Goal: Task Accomplishment & Management: Use online tool/utility

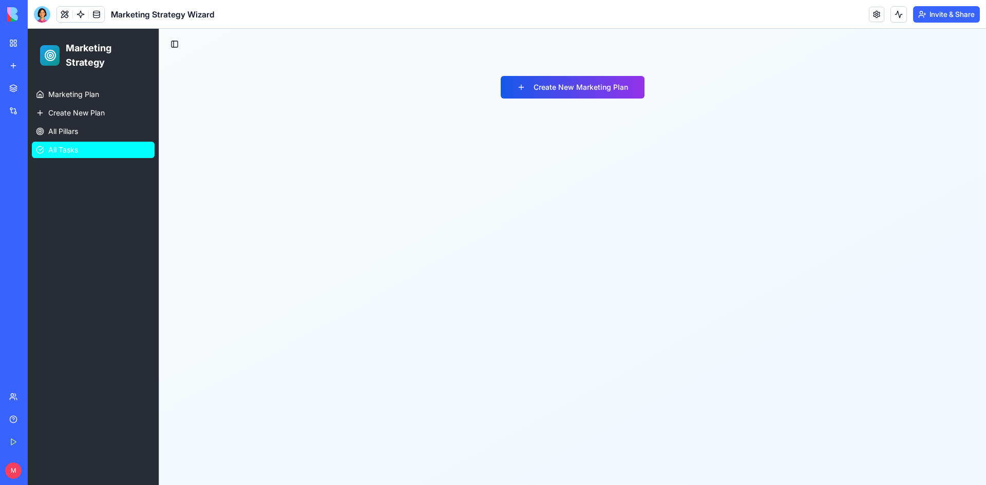
click at [60, 147] on span "All Tasks" at bounding box center [63, 150] width 30 height 10
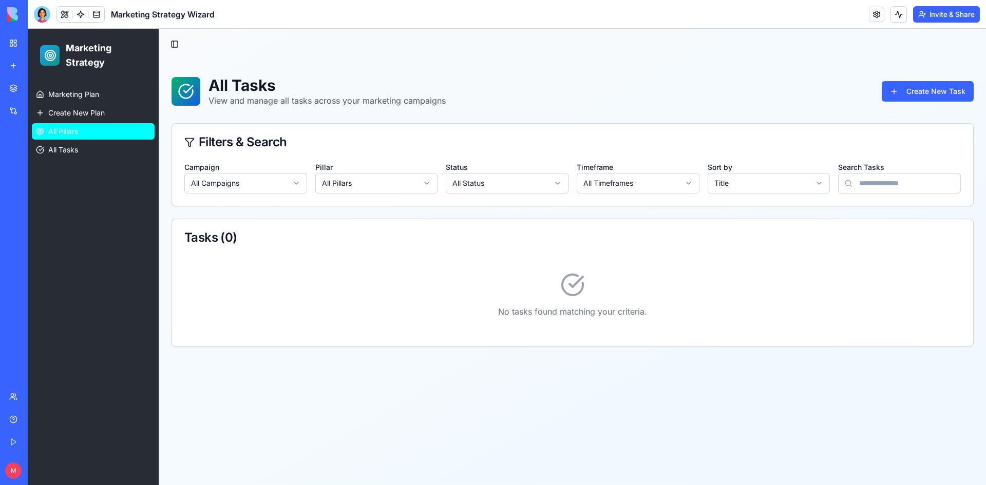
click at [66, 135] on span "All Pillars" at bounding box center [63, 131] width 30 height 10
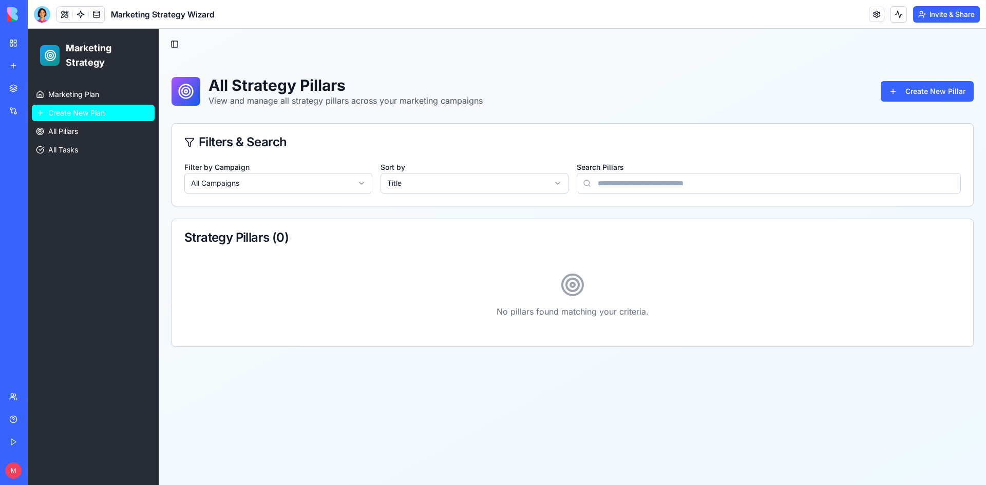
click at [77, 120] on link "Create New Plan" at bounding box center [93, 113] width 123 height 16
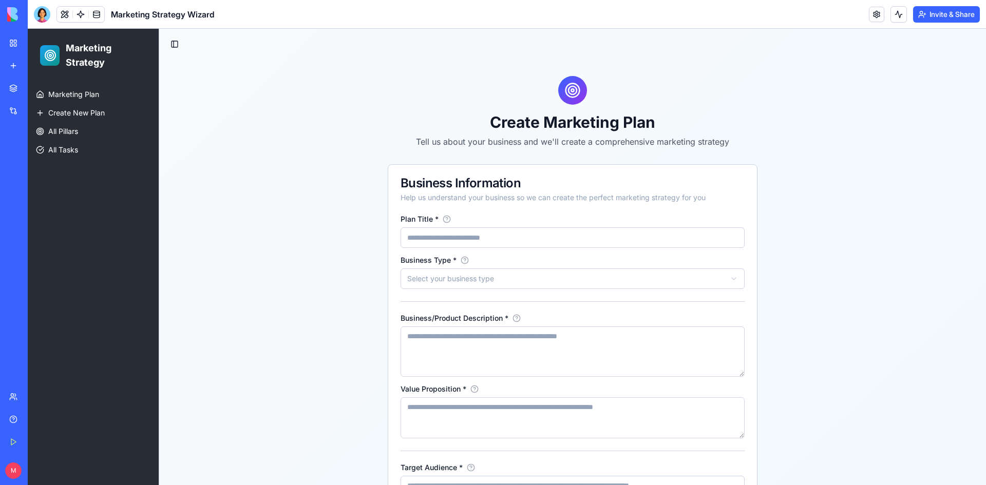
click at [38, 183] on div "ICP Creator" at bounding box center [23, 183] width 29 height 10
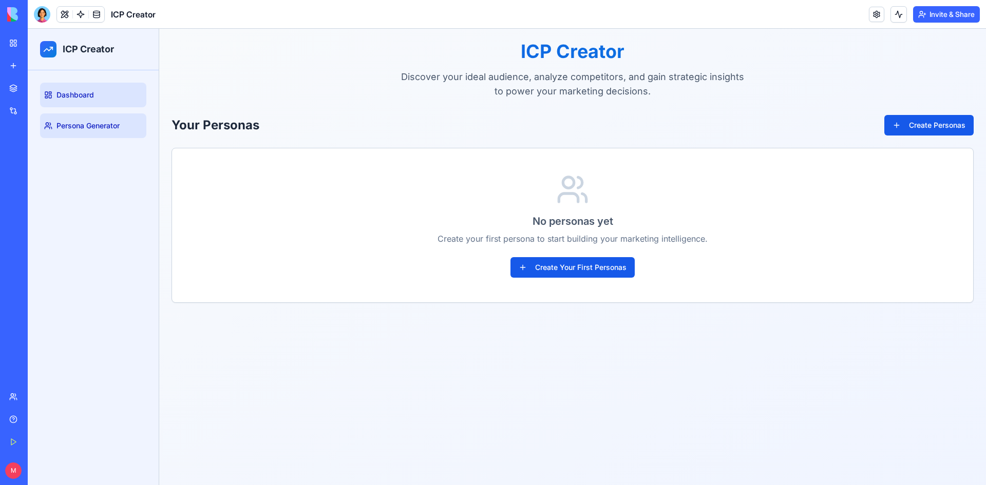
click at [82, 118] on link "Persona Generator" at bounding box center [93, 125] width 106 height 25
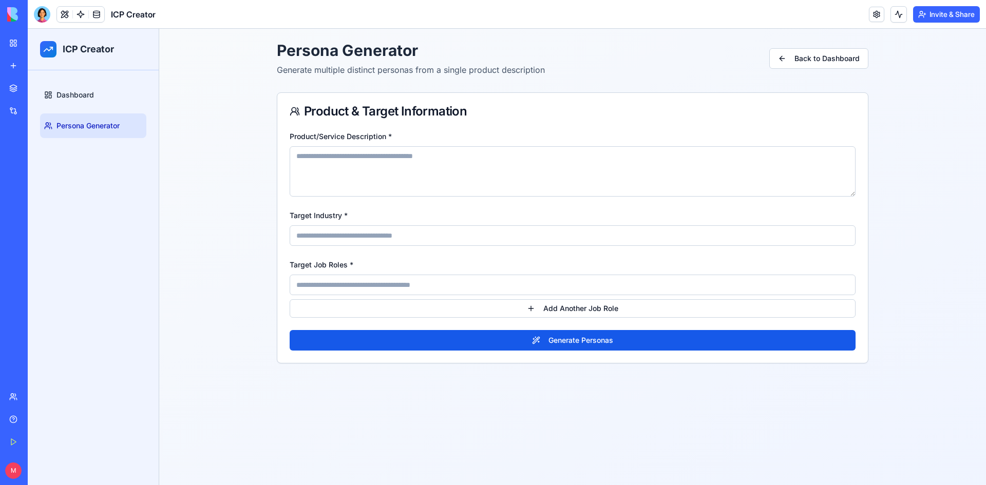
click at [44, 165] on link "Marketing Strategy Wizard" at bounding box center [23, 160] width 41 height 21
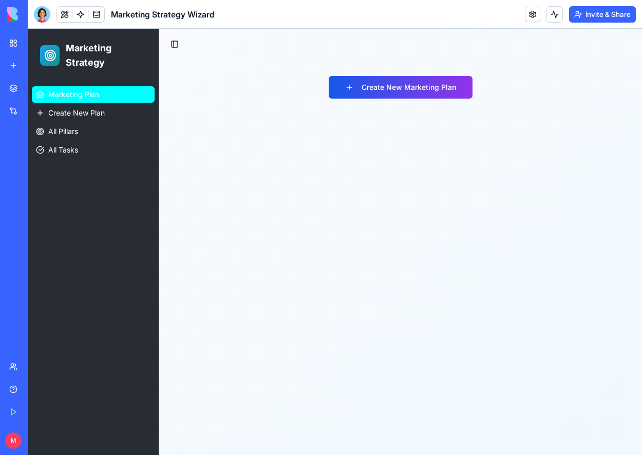
click at [79, 90] on span "Marketing Plan" at bounding box center [73, 94] width 51 height 10
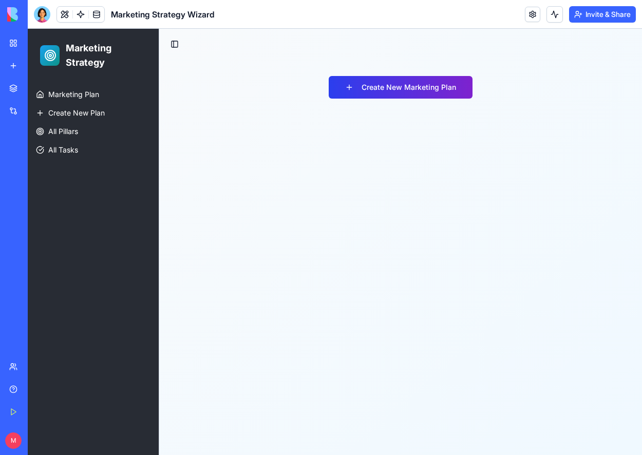
click at [388, 84] on button "Create New Marketing Plan" at bounding box center [401, 87] width 144 height 23
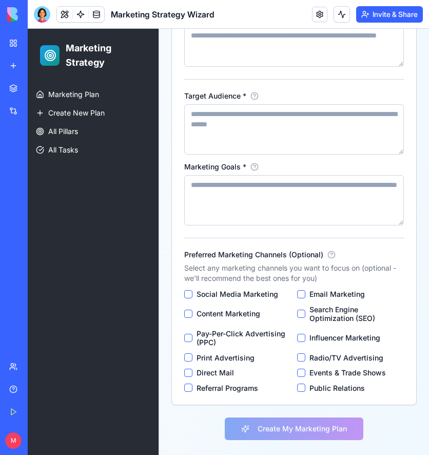
scroll to position [396, 0]
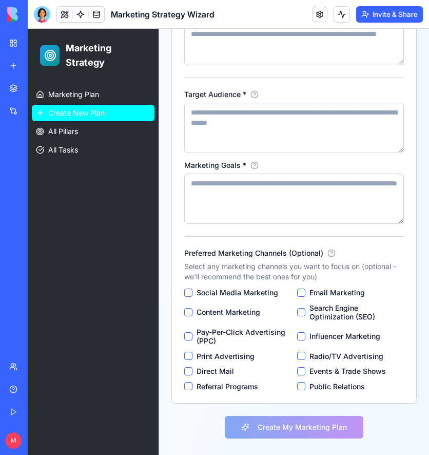
click at [106, 119] on link "Create New Plan" at bounding box center [93, 113] width 123 height 16
click at [98, 105] on link "Create New Plan" at bounding box center [93, 113] width 123 height 16
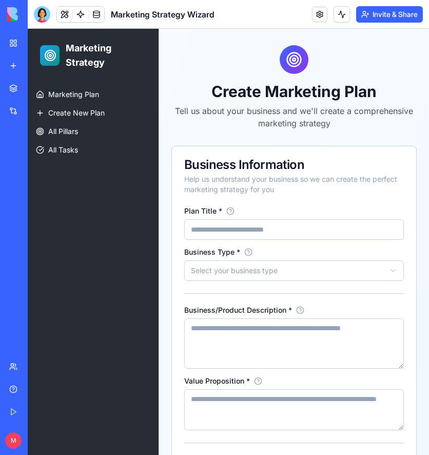
scroll to position [0, 0]
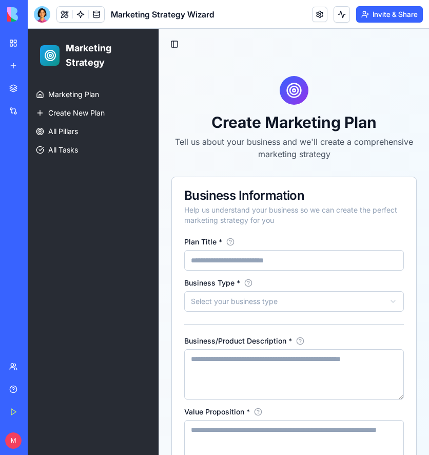
drag, startPoint x: 43, startPoint y: 179, endPoint x: 22, endPoint y: 181, distance: 21.2
click at [22, 181] on div "ICP Creator" at bounding box center [23, 183] width 29 height 10
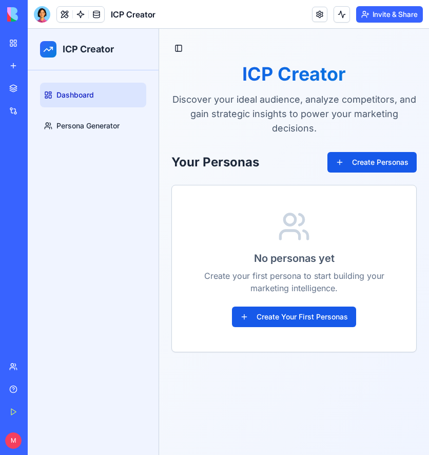
drag, startPoint x: 67, startPoint y: 179, endPoint x: 62, endPoint y: 185, distance: 8.4
click at [38, 185] on div "ICP Creator" at bounding box center [23, 183] width 29 height 10
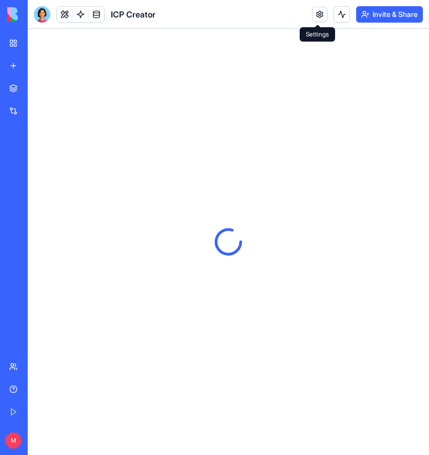
click at [318, 13] on link at bounding box center [319, 14] width 15 height 15
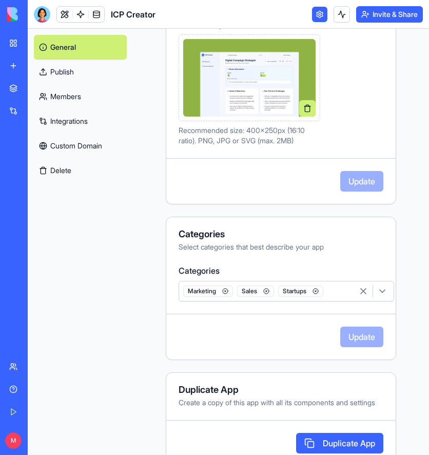
scroll to position [310, 0]
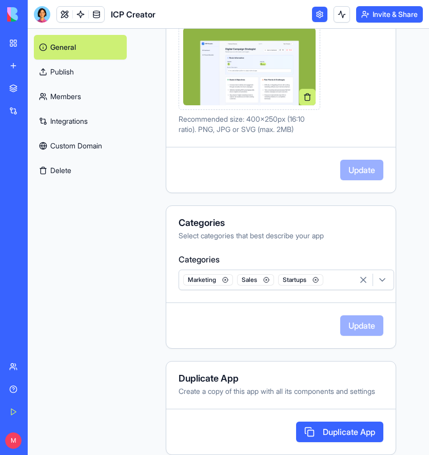
click at [57, 177] on button "Delete" at bounding box center [80, 170] width 93 height 25
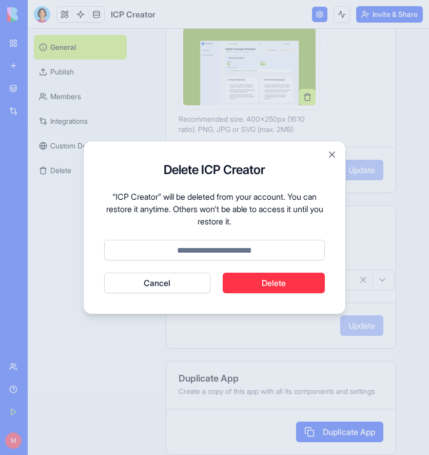
click at [267, 287] on button "Delete" at bounding box center [274, 283] width 103 height 21
type input "******"
click at [104, 273] on button "Cancel" at bounding box center [157, 283] width 106 height 21
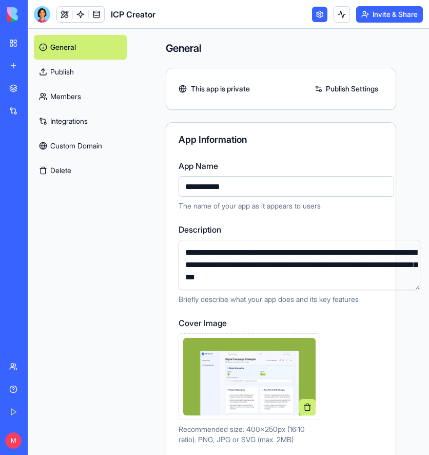
click at [38, 162] on div "Persona Feedback" at bounding box center [23, 160] width 29 height 10
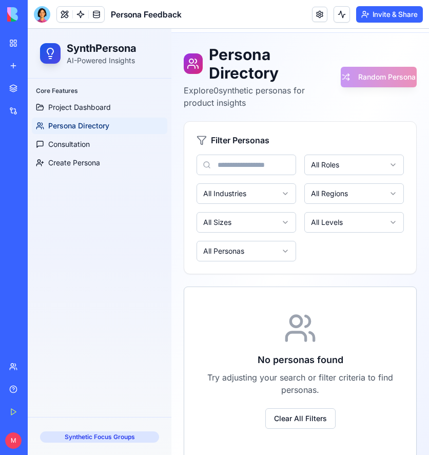
scroll to position [57, 0]
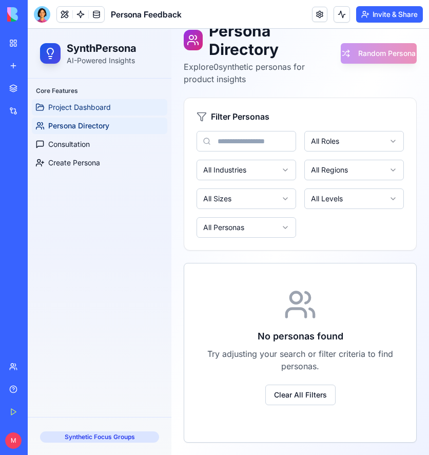
click at [85, 107] on span "Project Dashboard" at bounding box center [79, 107] width 63 height 10
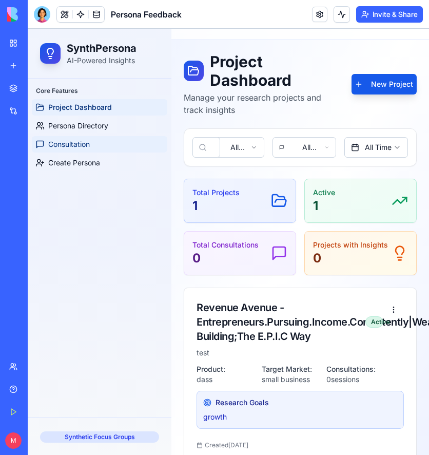
scroll to position [53, 0]
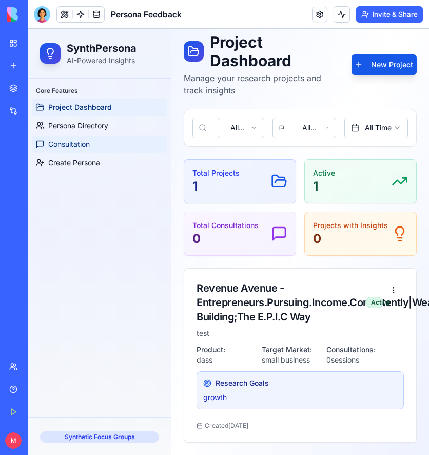
click at [85, 145] on span "Consultation" at bounding box center [69, 144] width 42 height 10
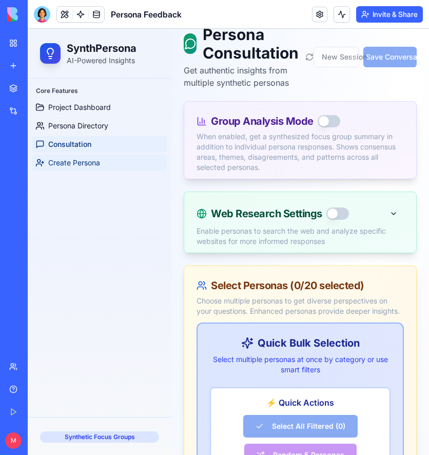
click at [85, 160] on span "Create Persona" at bounding box center [74, 163] width 52 height 10
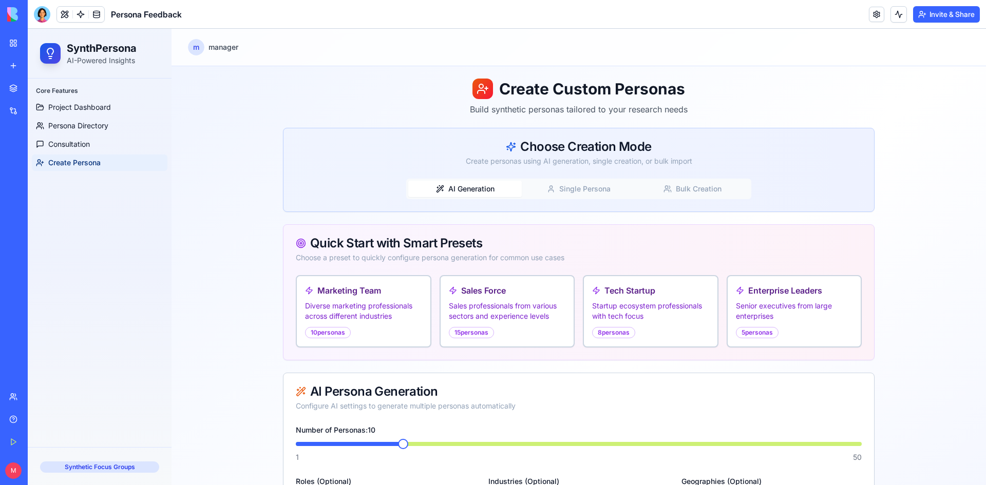
drag, startPoint x: 547, startPoint y: 188, endPoint x: 617, endPoint y: 197, distance: 70.3
click at [429, 188] on circle "button" at bounding box center [550, 187] width 3 height 3
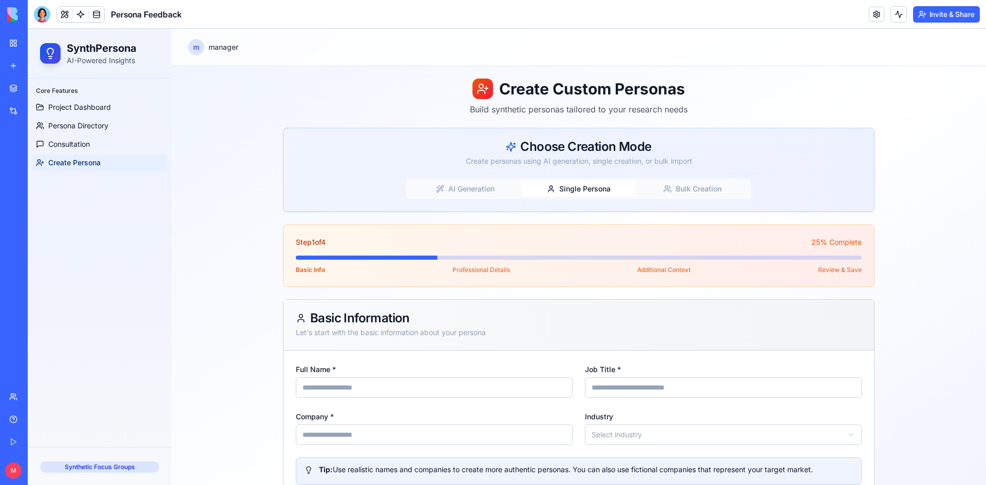
click at [429, 189] on button "Bulk Creation" at bounding box center [692, 189] width 113 height 16
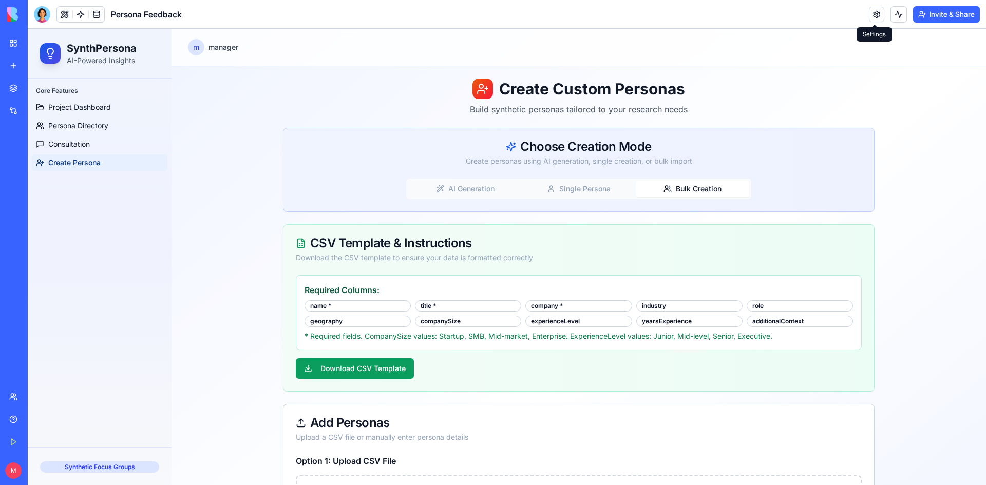
click at [429, 10] on link at bounding box center [876, 14] width 15 height 15
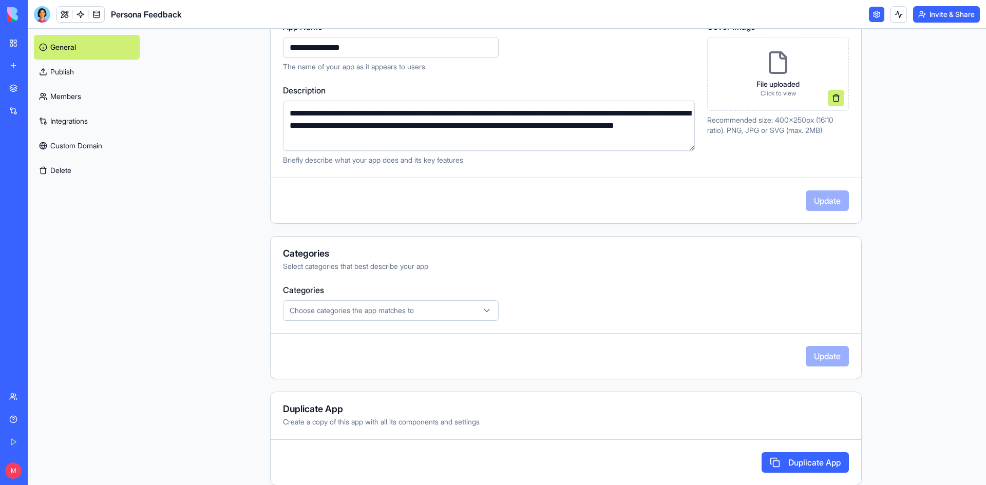
scroll to position [140, 0]
click at [48, 141] on link "Custom Domain" at bounding box center [87, 146] width 106 height 25
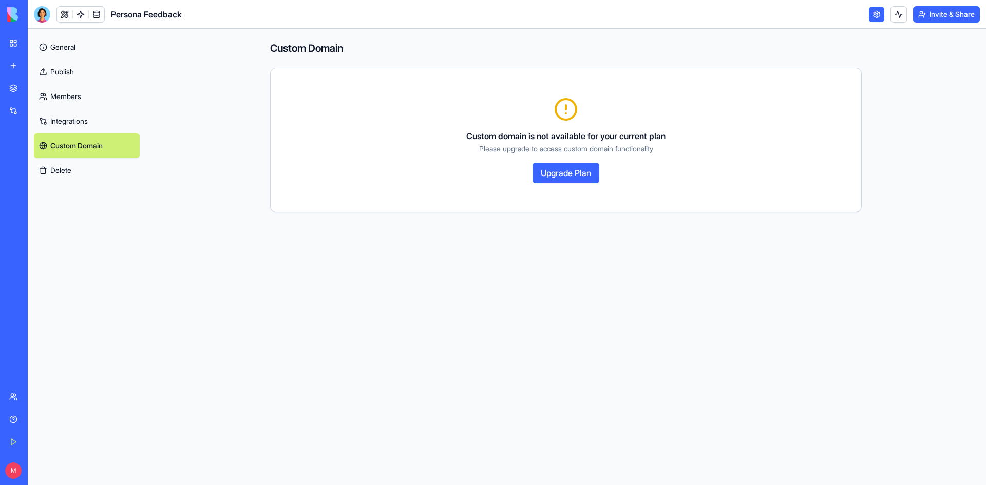
click at [50, 163] on button "Delete" at bounding box center [87, 170] width 106 height 25
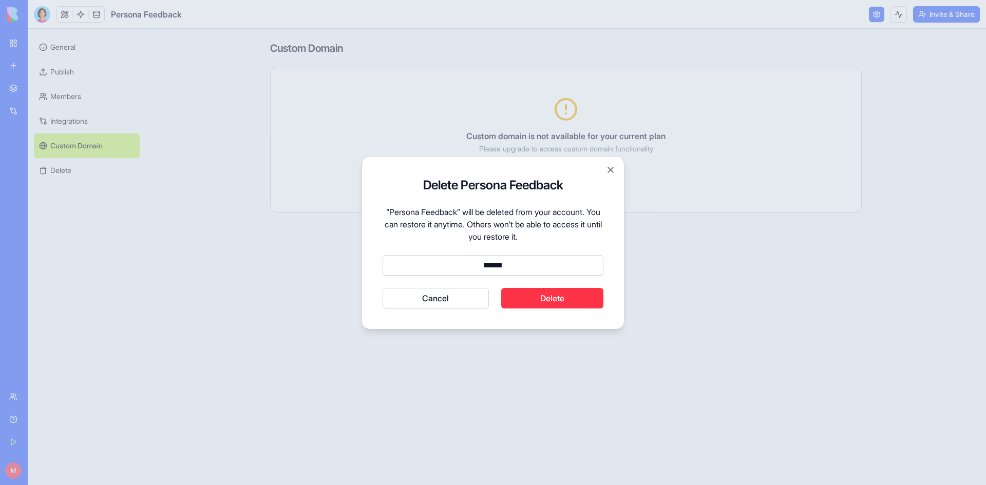
type input "******"
click at [383, 288] on button "Cancel" at bounding box center [436, 298] width 106 height 21
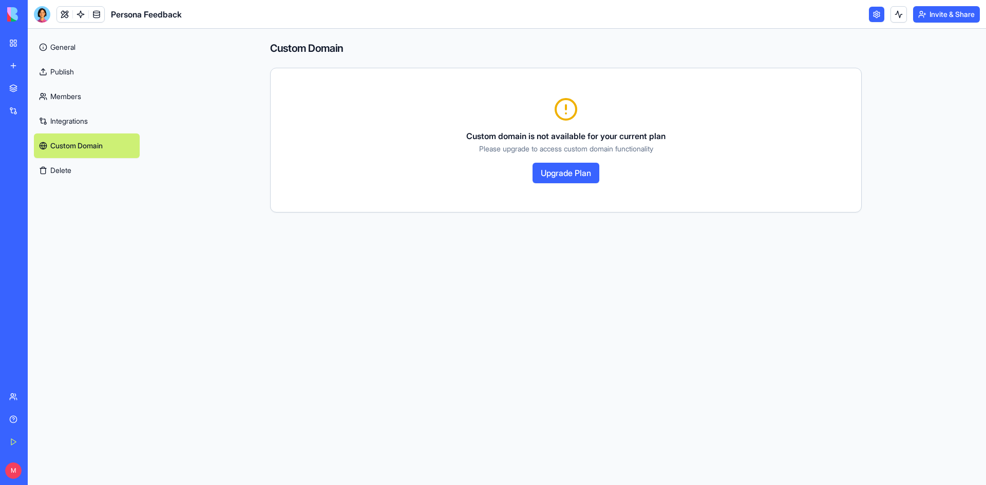
click at [38, 157] on div "Brand Identity Builder" at bounding box center [23, 160] width 29 height 10
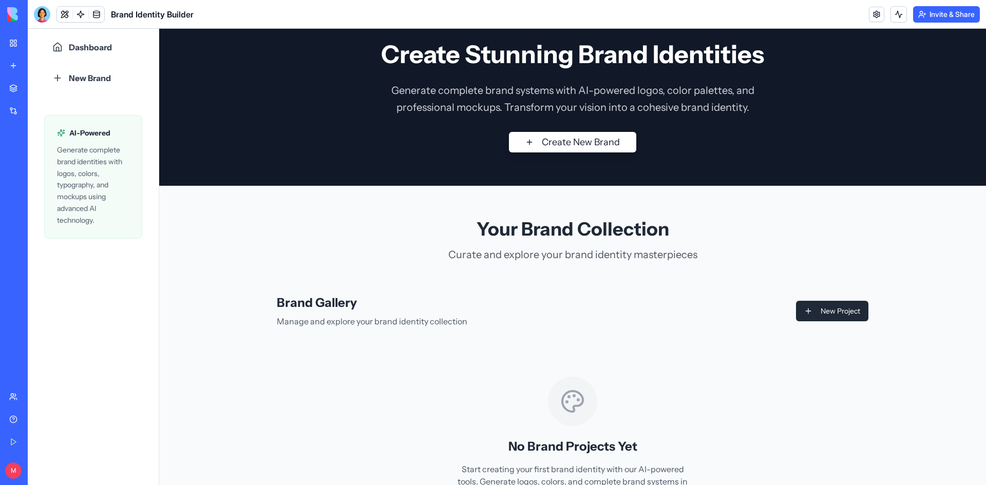
scroll to position [25, 0]
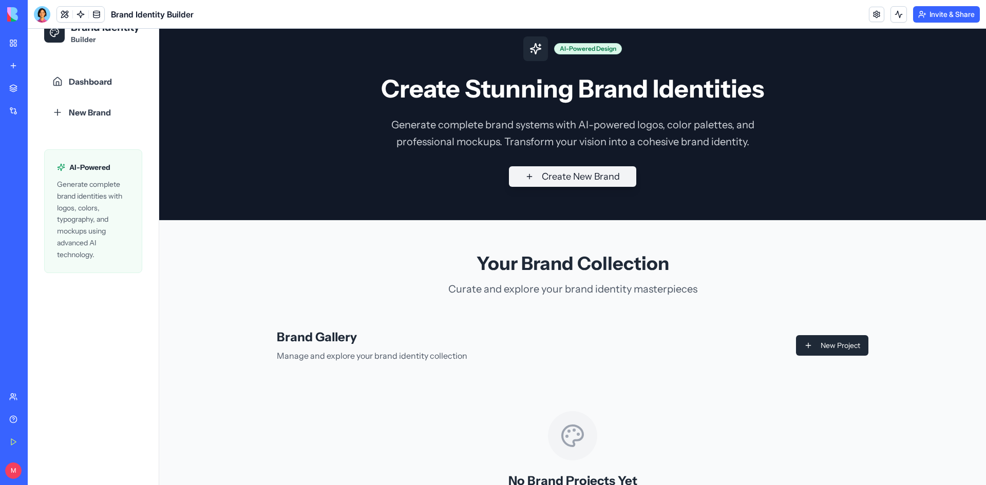
click at [551, 181] on button "Create New Brand" at bounding box center [572, 176] width 127 height 21
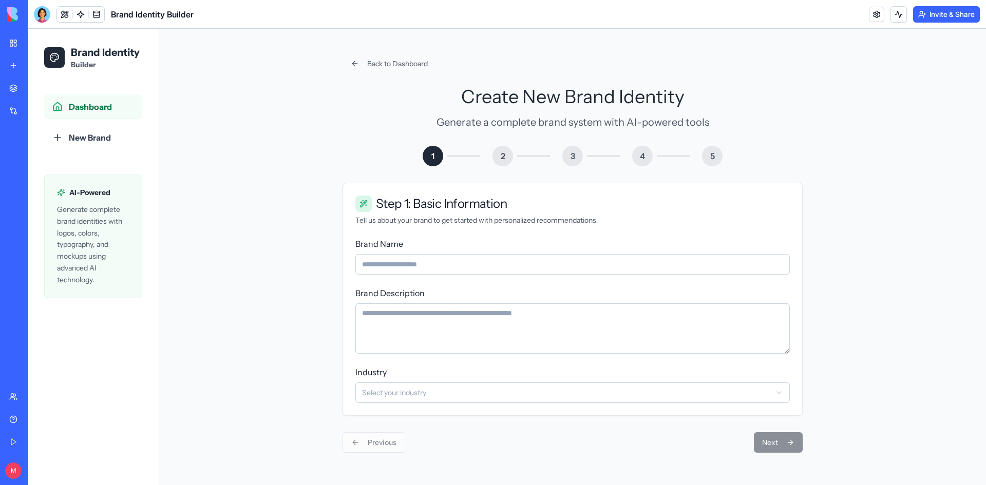
click at [97, 106] on span "Dashboard" at bounding box center [90, 107] width 43 height 12
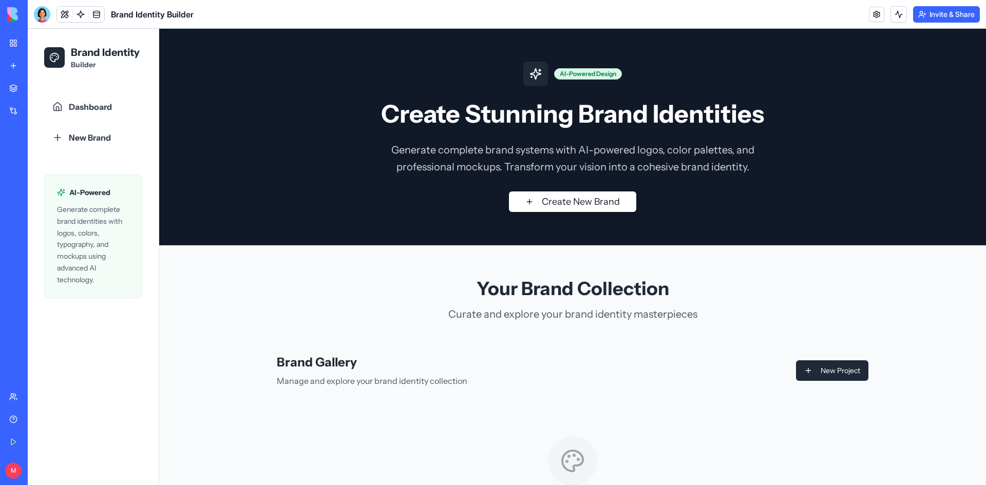
drag, startPoint x: 70, startPoint y: 150, endPoint x: 21, endPoint y: 162, distance: 50.8
click at [21, 162] on div "Brand Identity Builder" at bounding box center [23, 160] width 29 height 10
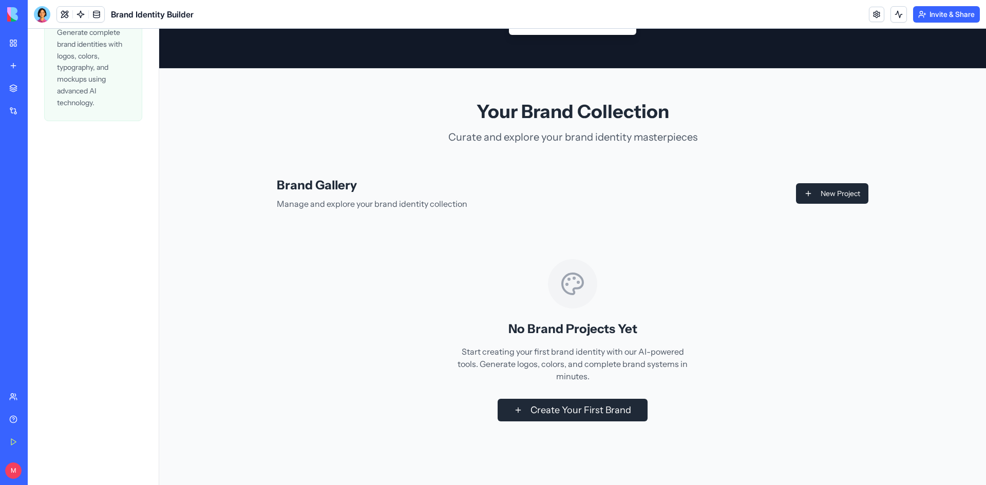
scroll to position [179, 0]
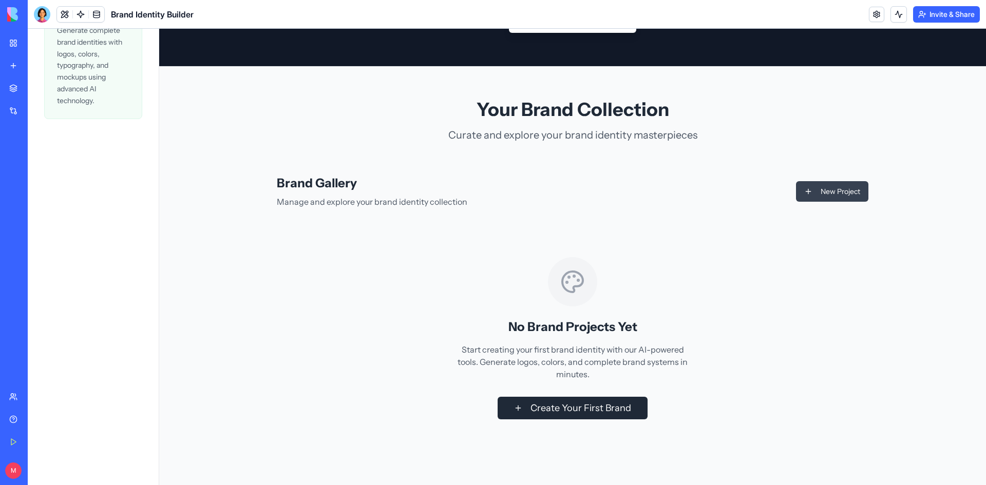
click at [855, 200] on button "New Project" at bounding box center [832, 191] width 72 height 21
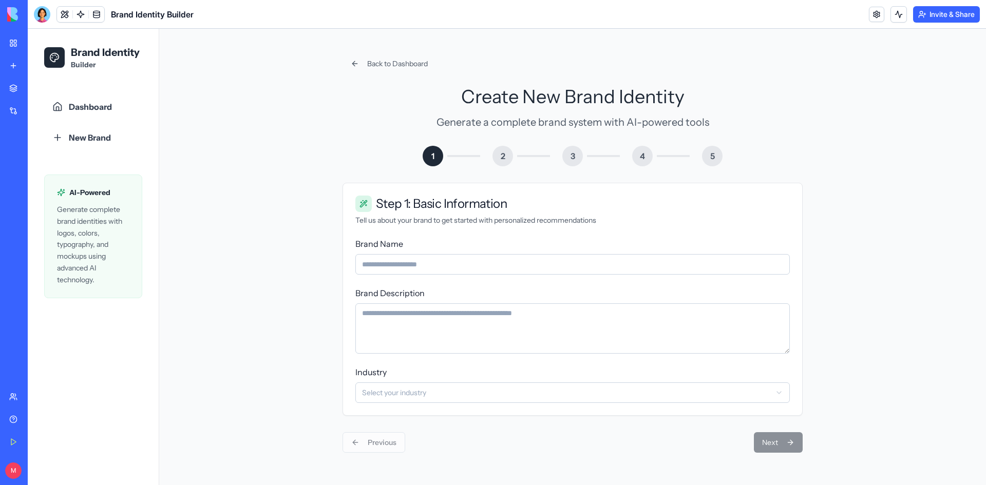
click at [409, 269] on input "Brand Name" at bounding box center [572, 264] width 434 height 21
click at [411, 392] on html "Brand Identity Builder Dashboard New Brand AI-Powered Generate complete brand i…" at bounding box center [507, 257] width 958 height 456
click at [396, 337] on textarea "Brand Description" at bounding box center [572, 328] width 434 height 50
type textarea "**********"
click at [400, 263] on input "Brand Name" at bounding box center [572, 264] width 434 height 21
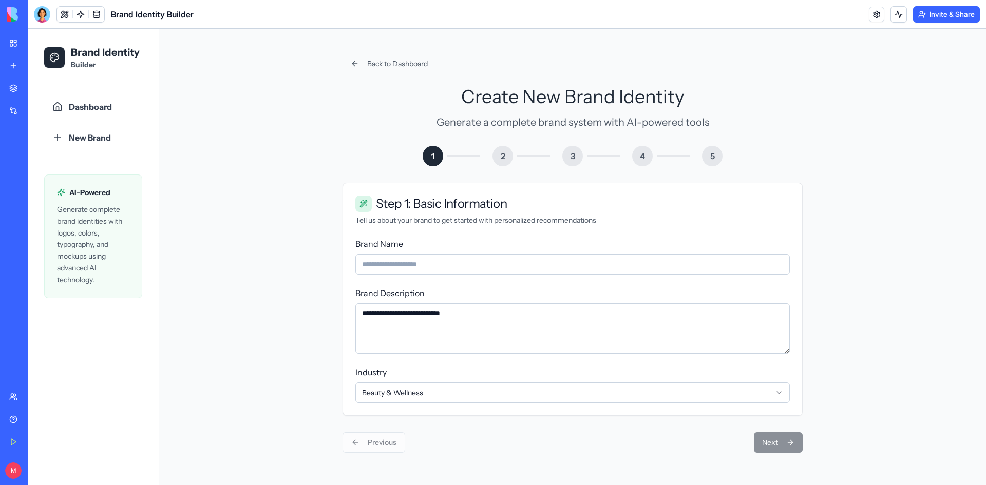
type input "*******"
click at [764, 444] on button "Next" at bounding box center [778, 442] width 49 height 21
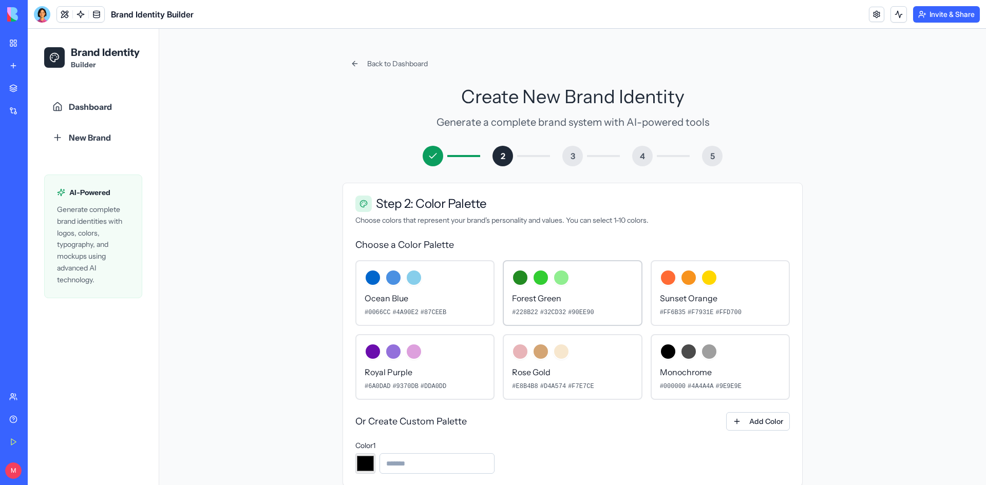
click at [561, 297] on p "Forest Green" at bounding box center [572, 298] width 121 height 12
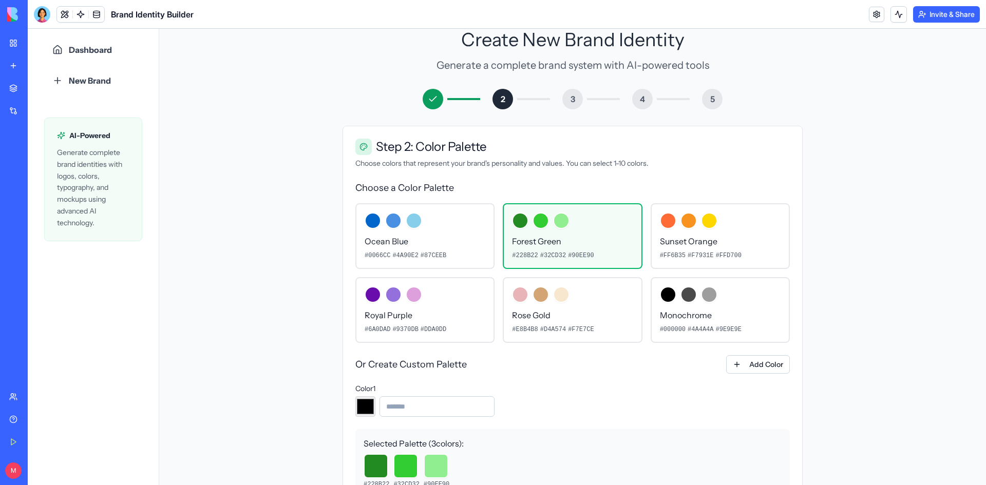
scroll to position [143, 0]
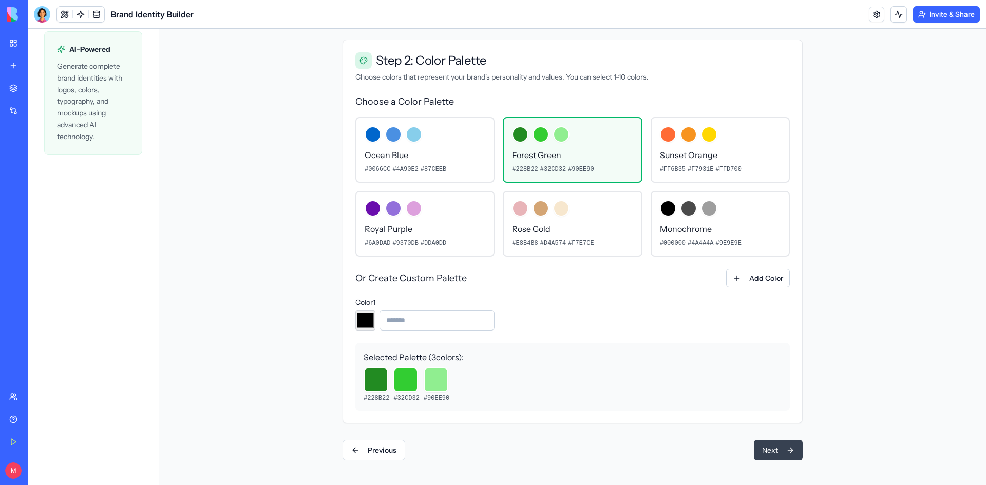
click at [759, 448] on button "Next" at bounding box center [778, 450] width 49 height 21
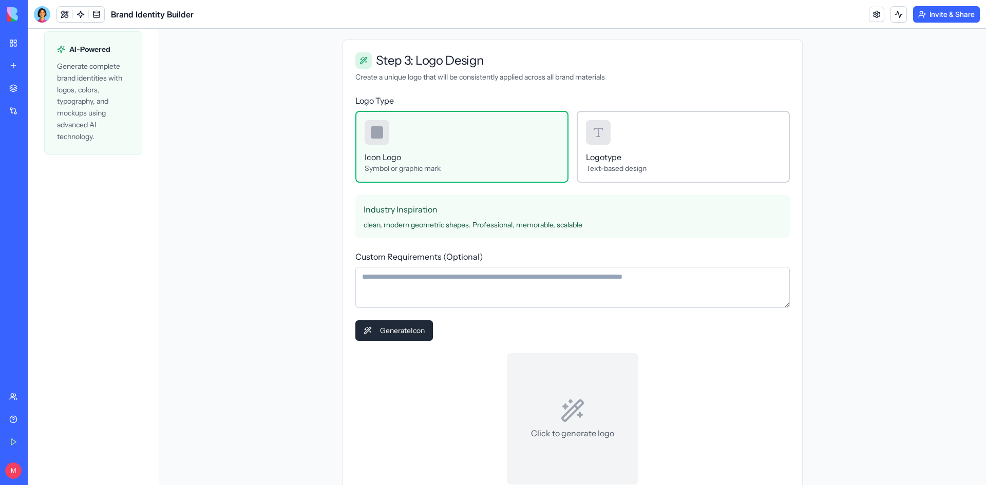
click at [602, 148] on div "Logotype Text-based design" at bounding box center [683, 147] width 213 height 72
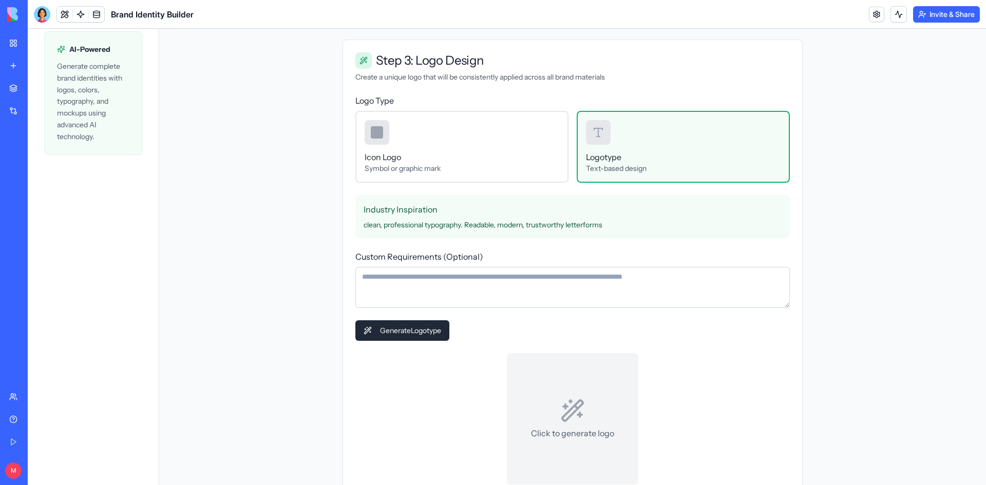
click at [486, 294] on textarea "Custom Requirements (Optional)" at bounding box center [572, 287] width 434 height 41
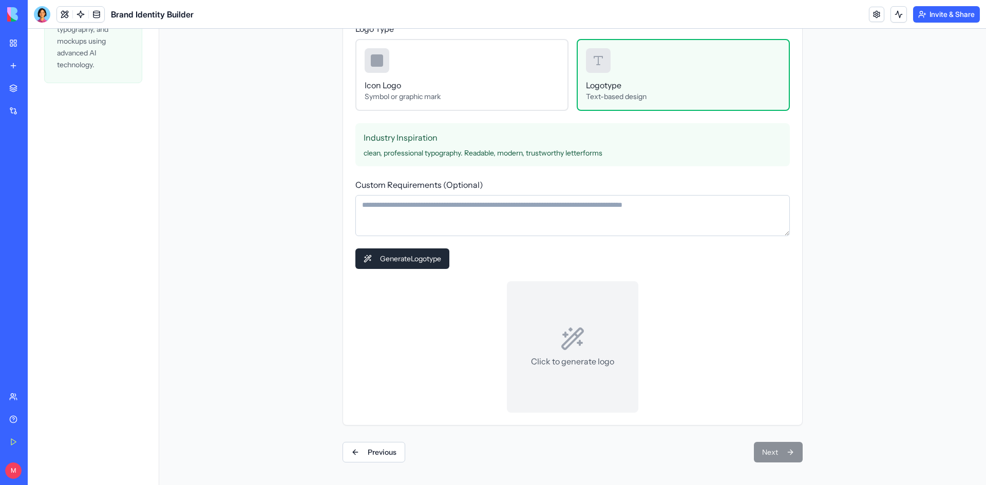
scroll to position [217, 0]
click at [395, 247] on button "Generate Logotype" at bounding box center [402, 256] width 94 height 21
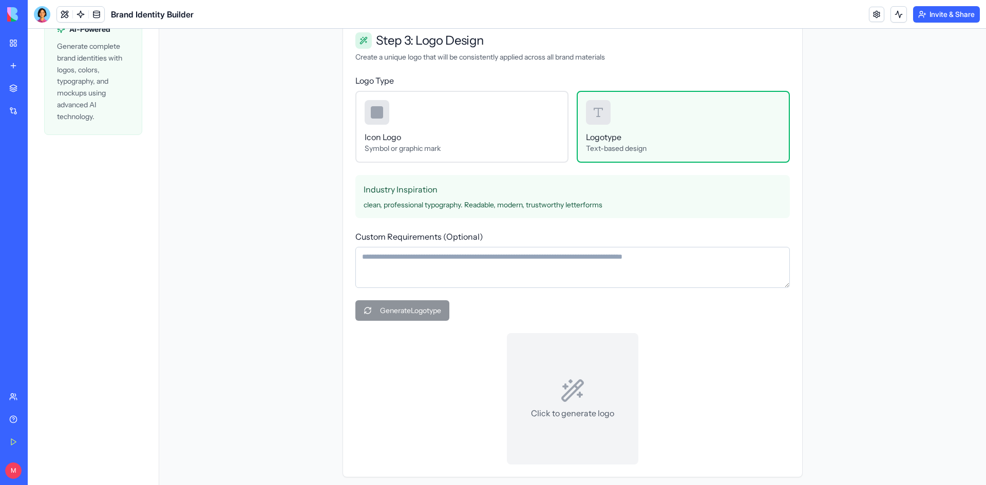
scroll to position [0, 0]
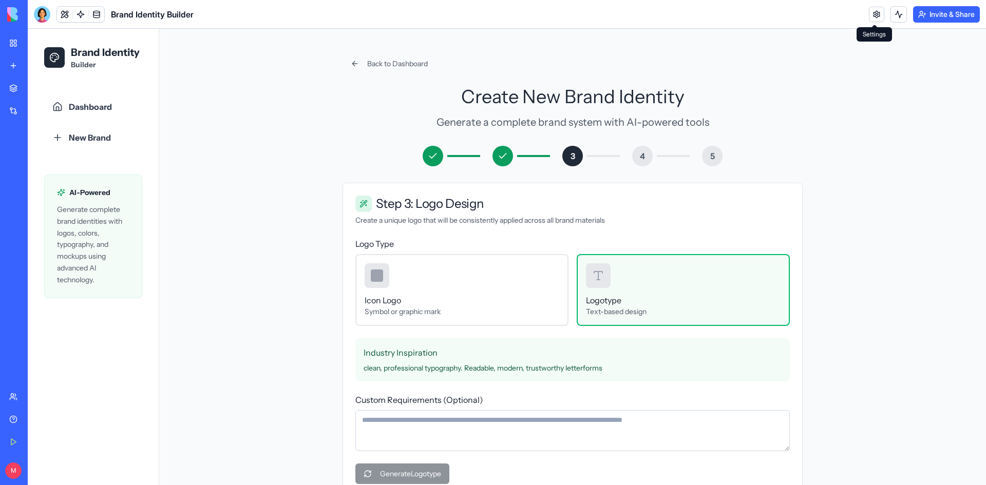
click at [875, 16] on link at bounding box center [876, 14] width 15 height 15
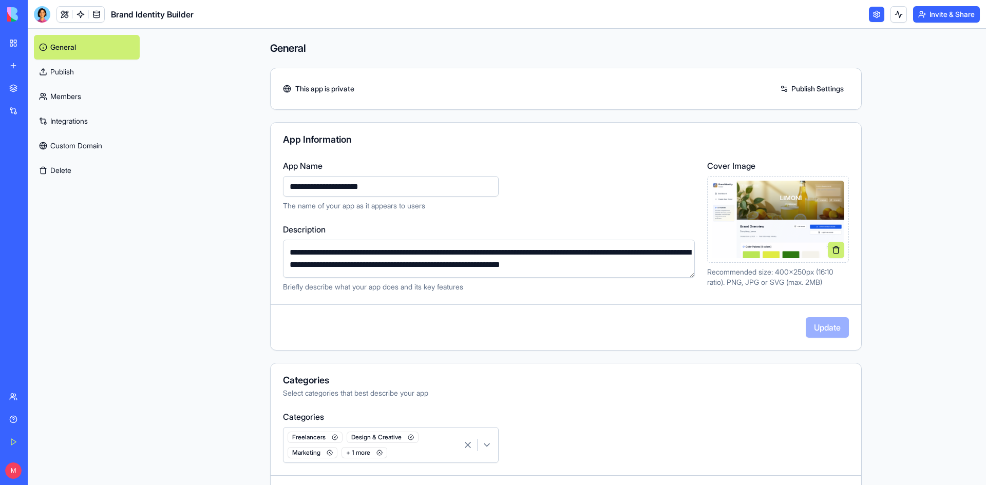
scroll to position [143, 0]
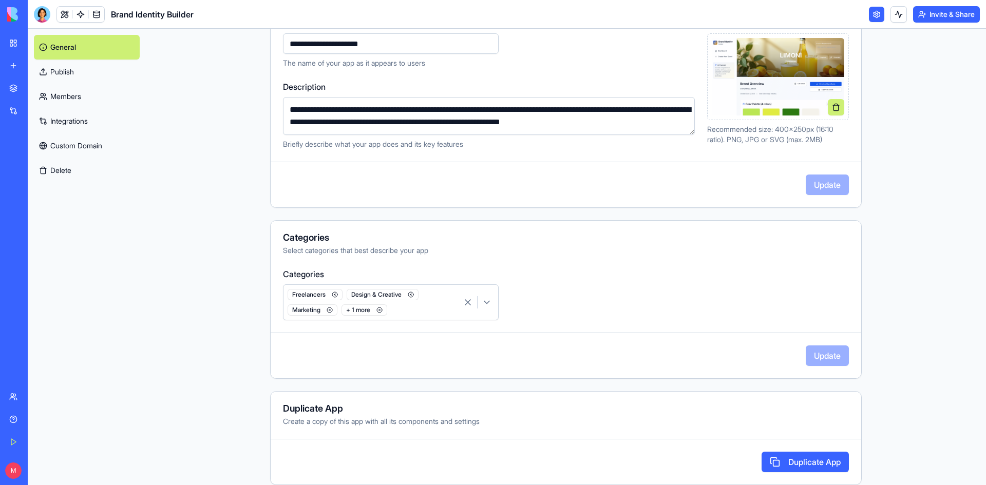
drag, startPoint x: 285, startPoint y: 110, endPoint x: 675, endPoint y: 139, distance: 390.2
click at [675, 139] on div "**********" at bounding box center [489, 115] width 412 height 69
drag, startPoint x: 600, startPoint y: 106, endPoint x: 63, endPoint y: 167, distance: 540.1
click at [63, 167] on button "Delete" at bounding box center [87, 170] width 106 height 25
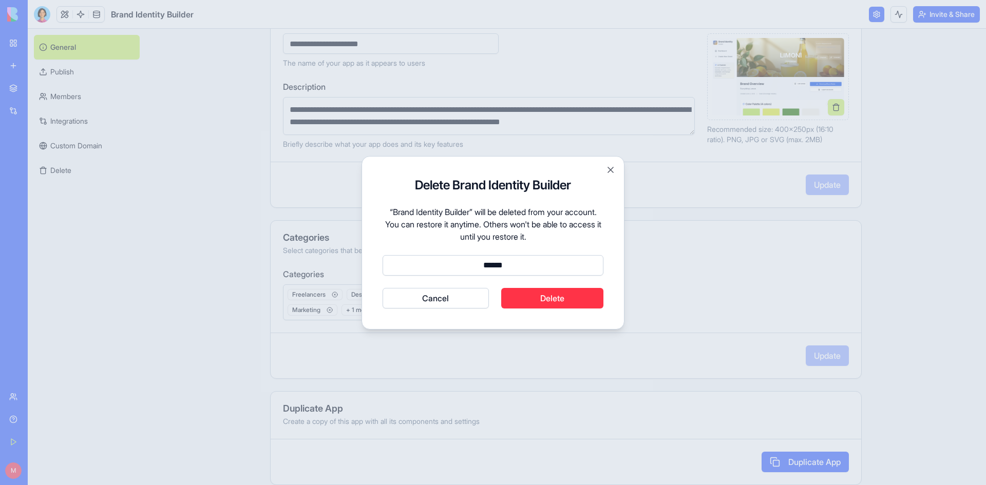
type input "******"
click at [383, 288] on button "Cancel" at bounding box center [436, 298] width 106 height 21
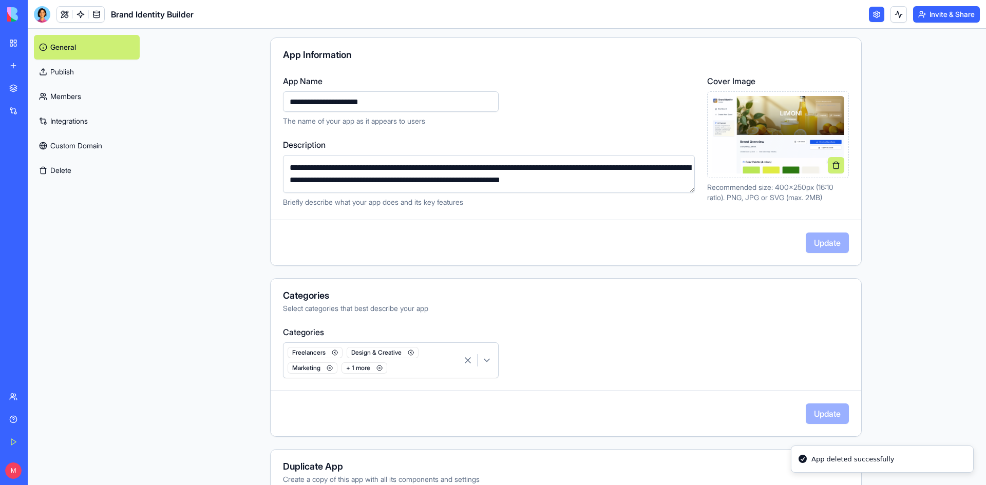
scroll to position [0, 0]
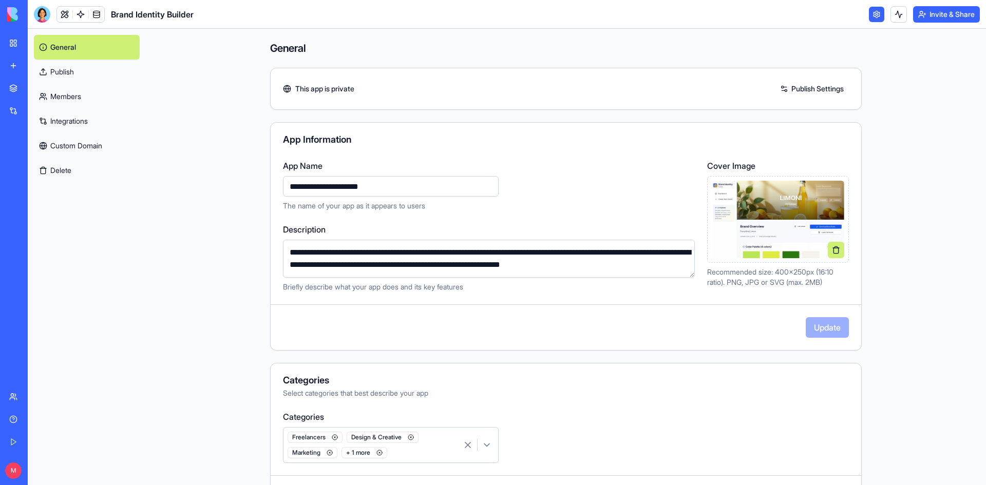
click at [38, 184] on div "Marketing Strategy Wizard" at bounding box center [23, 183] width 29 height 10
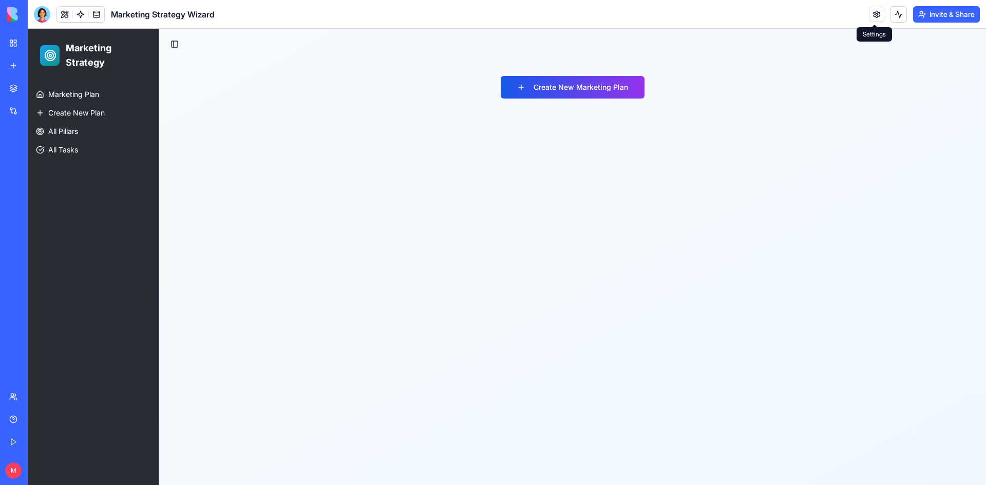
click at [880, 12] on link at bounding box center [876, 14] width 15 height 15
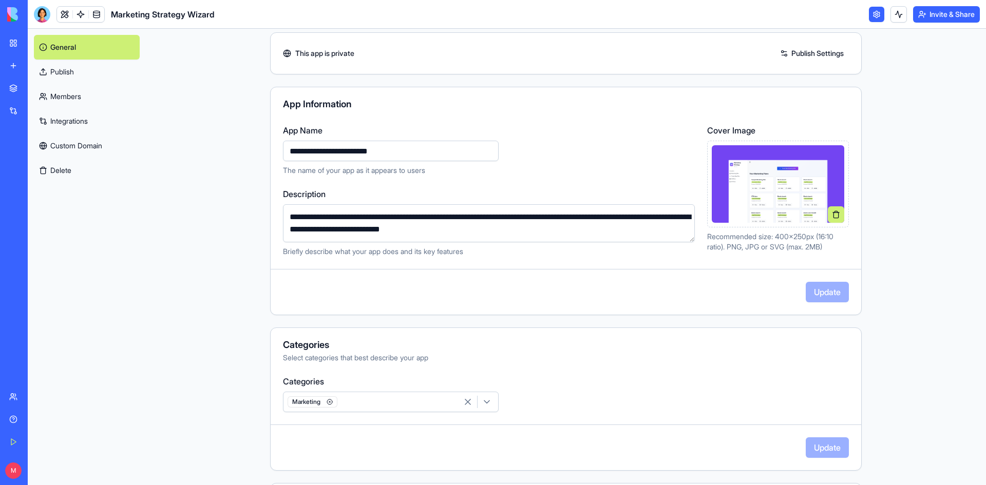
scroll to position [51, 0]
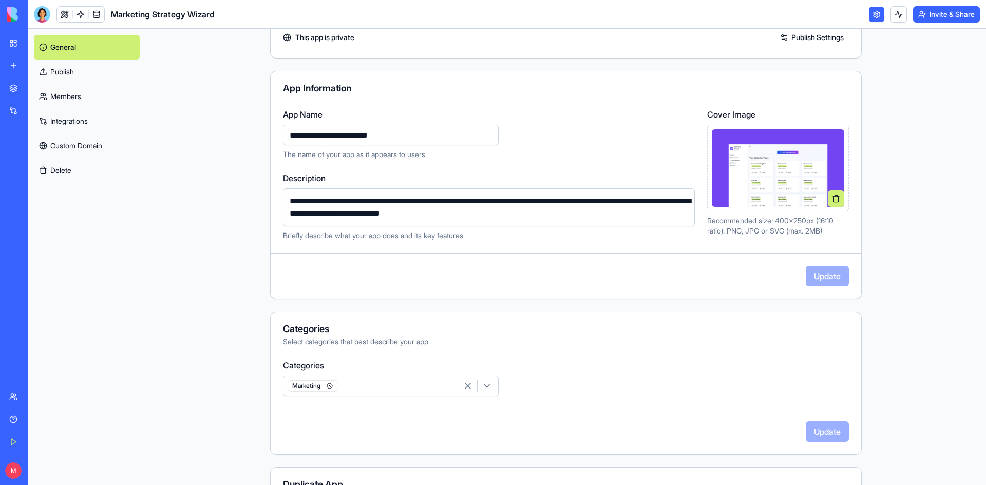
click at [786, 179] on img at bounding box center [778, 168] width 132 height 78
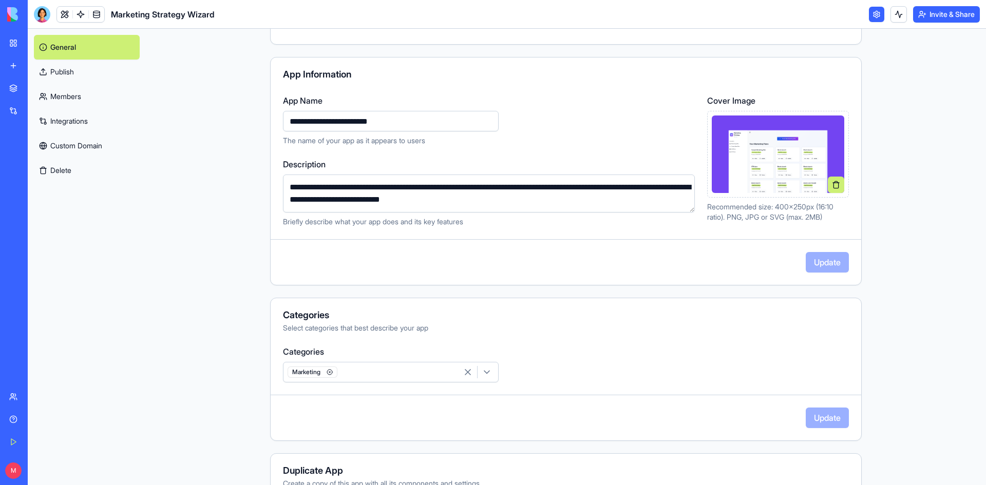
scroll to position [0, 0]
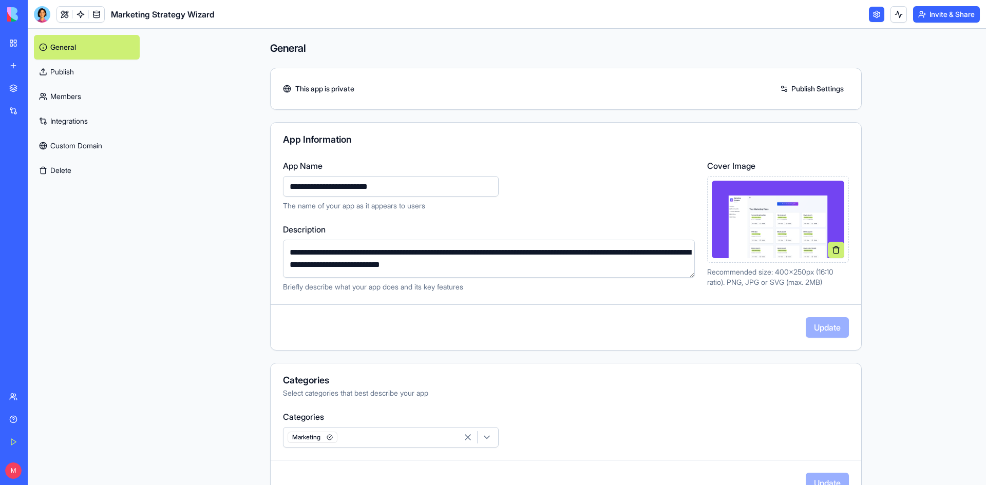
click at [48, 161] on button "Delete" at bounding box center [87, 170] width 106 height 25
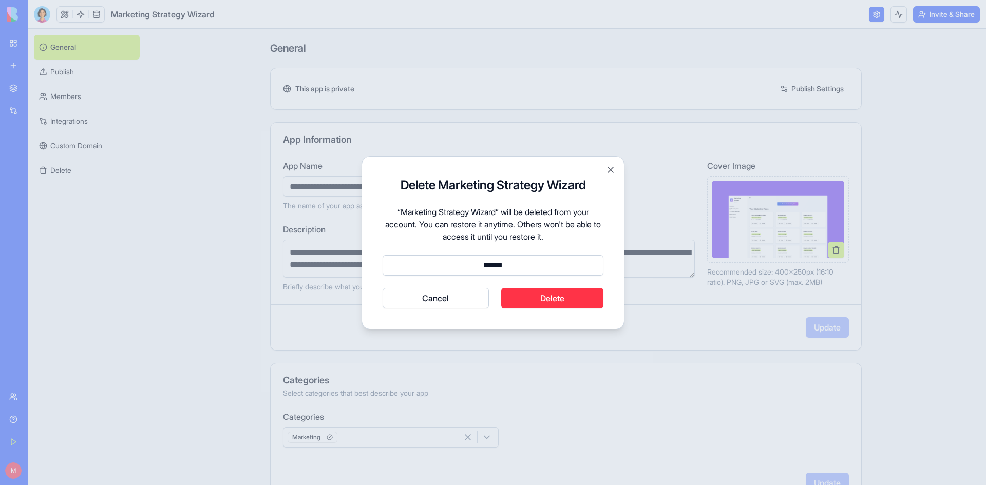
type input "******"
click at [383, 288] on button "Cancel" at bounding box center [436, 298] width 106 height 21
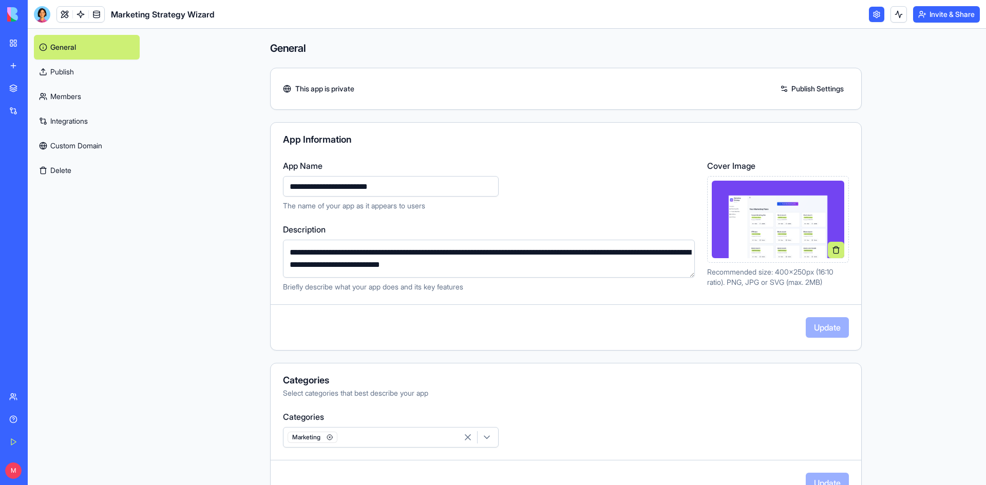
click at [38, 184] on div "Social Media Content Generator" at bounding box center [23, 183] width 29 height 10
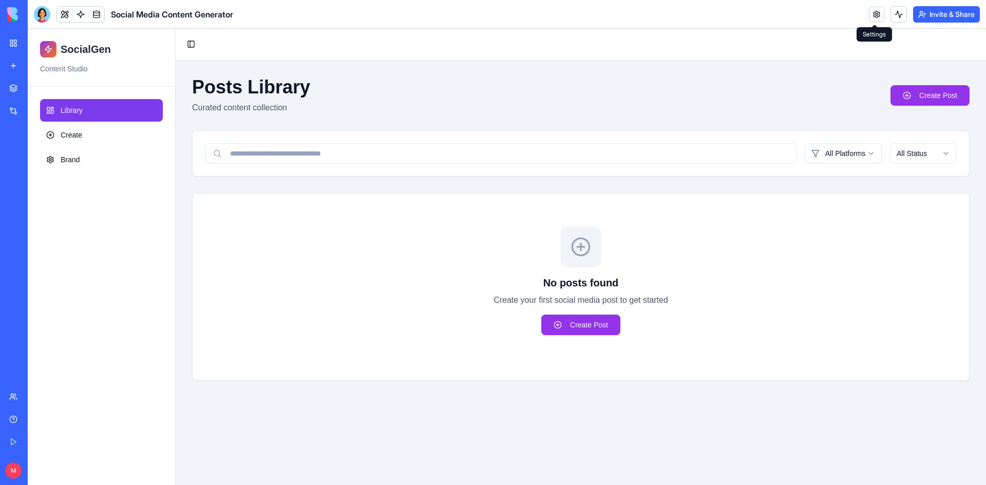
click at [872, 15] on link at bounding box center [876, 14] width 15 height 15
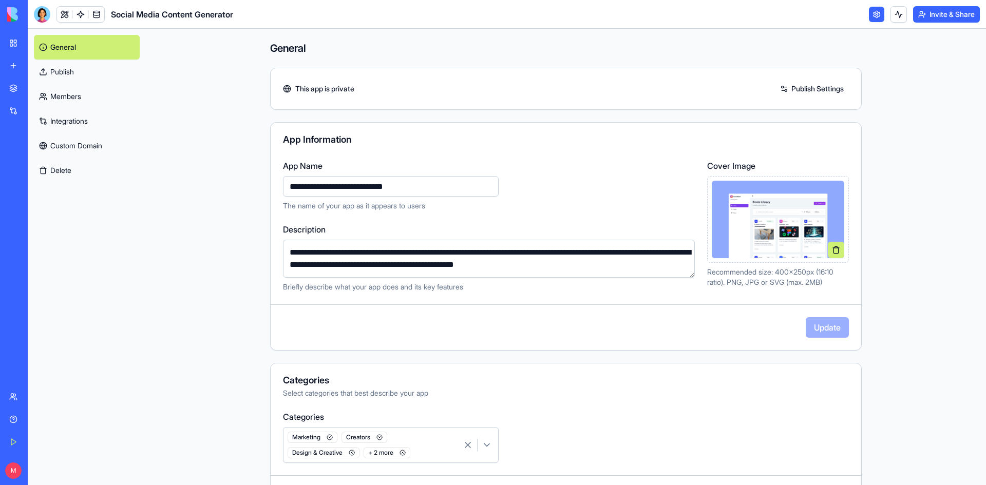
drag, startPoint x: 284, startPoint y: 251, endPoint x: 664, endPoint y: 270, distance: 379.9
click at [664, 270] on textarea "**********" at bounding box center [489, 259] width 412 height 38
click at [873, 14] on link at bounding box center [876, 14] width 15 height 15
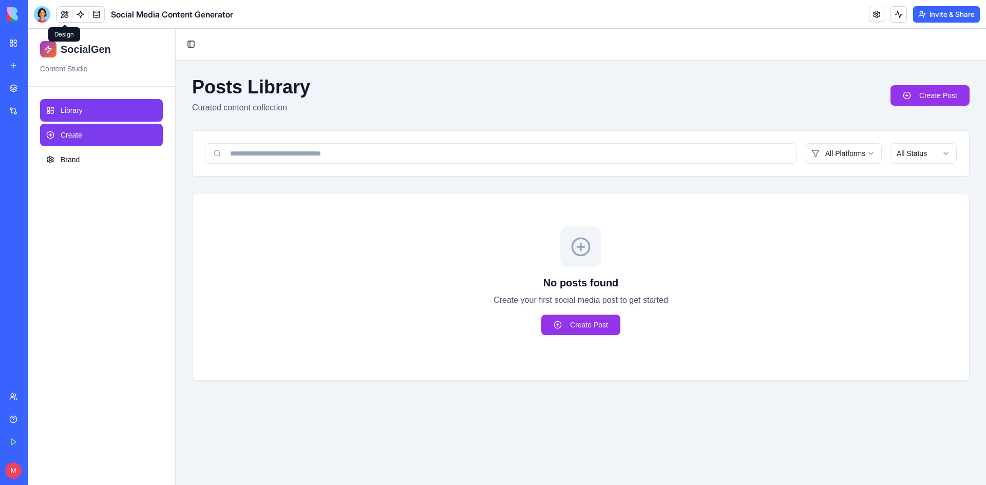
click at [112, 139] on link "Create" at bounding box center [101, 135] width 123 height 23
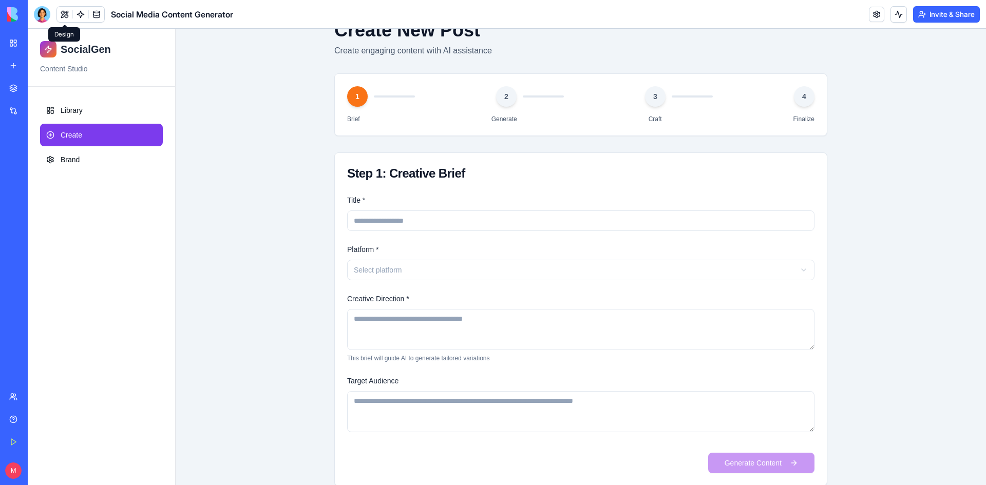
scroll to position [74, 0]
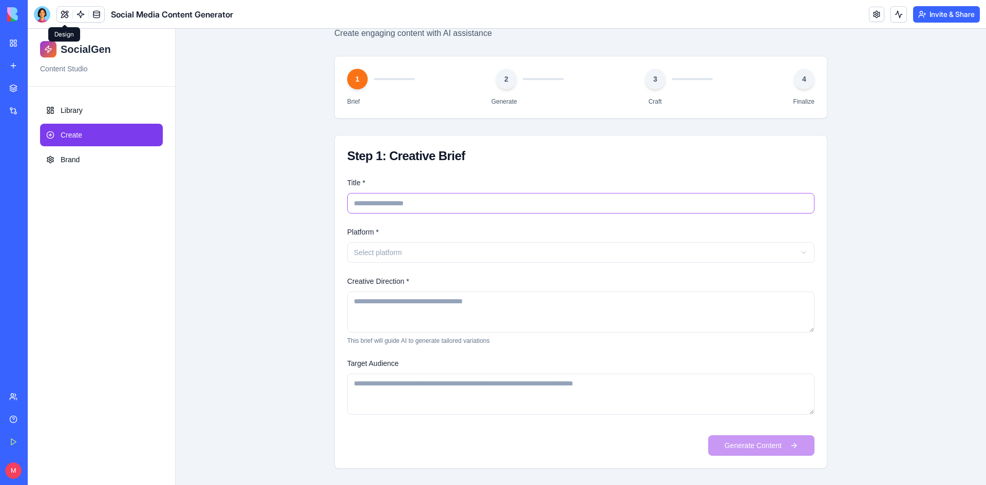
click at [407, 203] on input "Title *" at bounding box center [580, 203] width 467 height 21
type input "*******"
click at [381, 255] on html "SocialGen Content Studio Library Create Brand Toggle Sidebar Create New Post Cr…" at bounding box center [507, 219] width 958 height 531
click at [392, 298] on textarea "Creative Direction *" at bounding box center [580, 312] width 467 height 41
type textarea "**********"
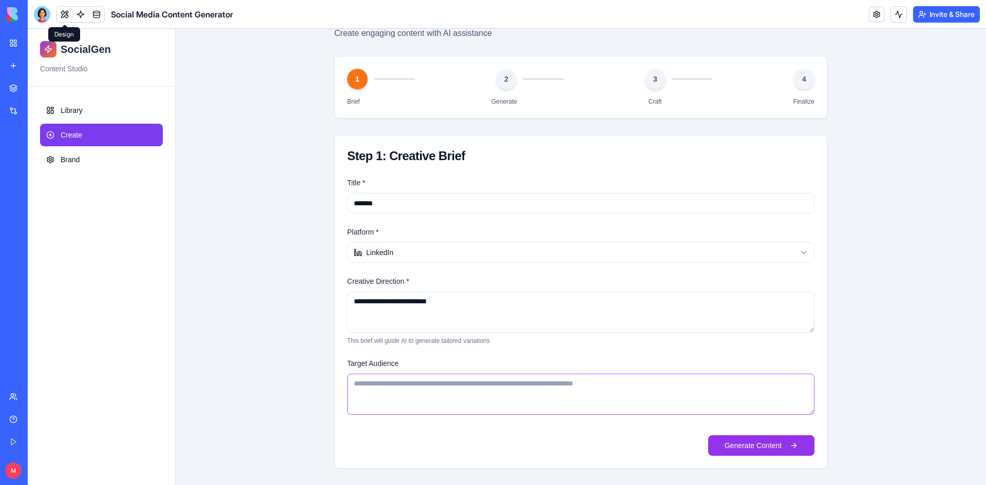
click at [404, 397] on textarea "Target Audience" at bounding box center [580, 394] width 467 height 41
type textarea "**********"
click at [745, 441] on button "Generate Content" at bounding box center [761, 445] width 106 height 21
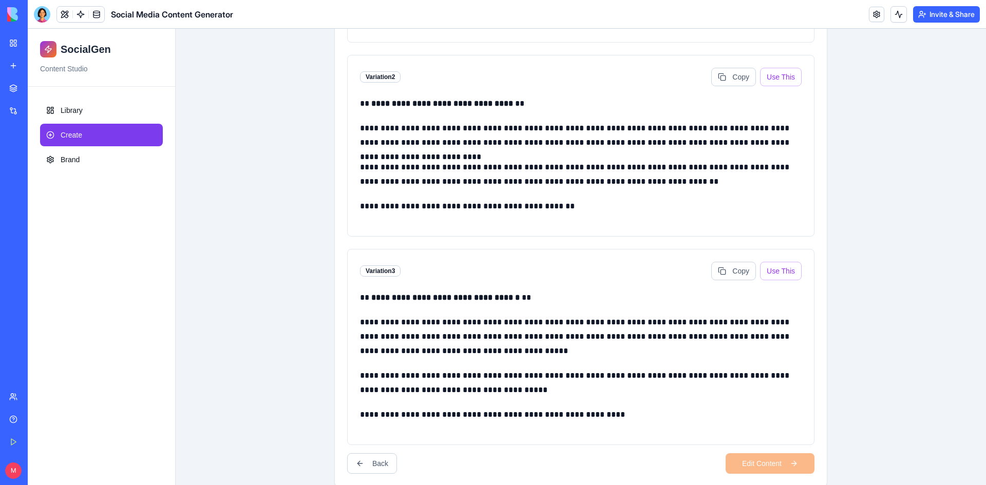
scroll to position [425, 0]
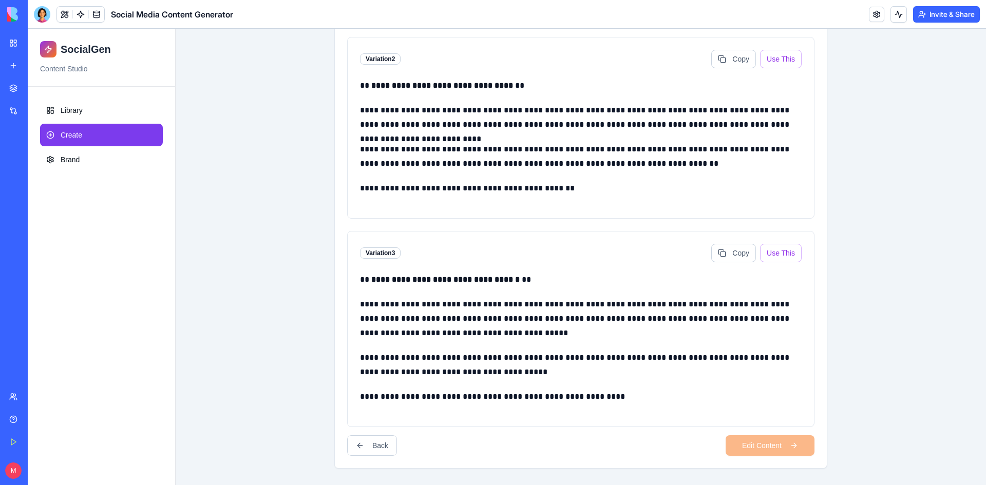
click at [697, 297] on div "**********" at bounding box center [581, 338] width 442 height 131
click at [769, 254] on button "Use This" at bounding box center [781, 253] width 42 height 18
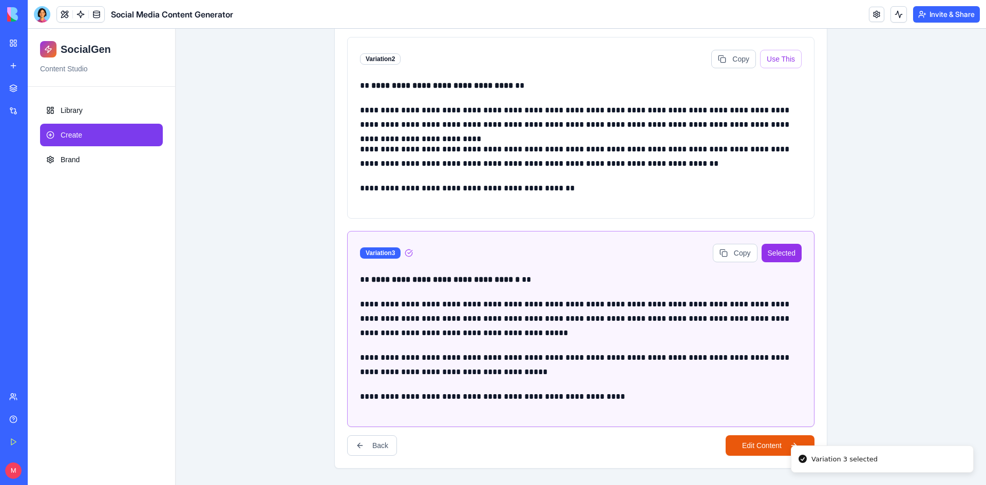
click at [731, 447] on button "Edit Content" at bounding box center [770, 445] width 89 height 21
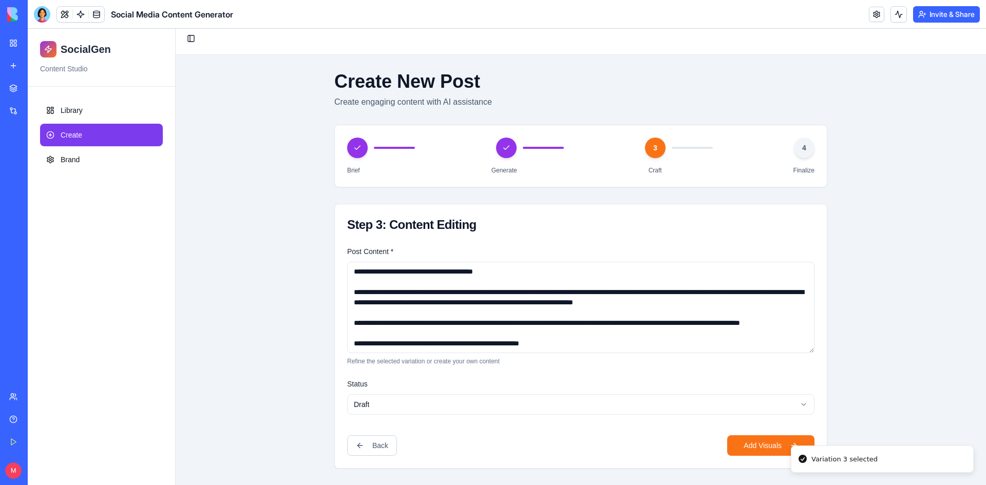
scroll to position [10, 0]
click at [511, 412] on html "**********" at bounding box center [507, 254] width 958 height 462
click at [777, 442] on button "Add Visuals" at bounding box center [770, 445] width 87 height 21
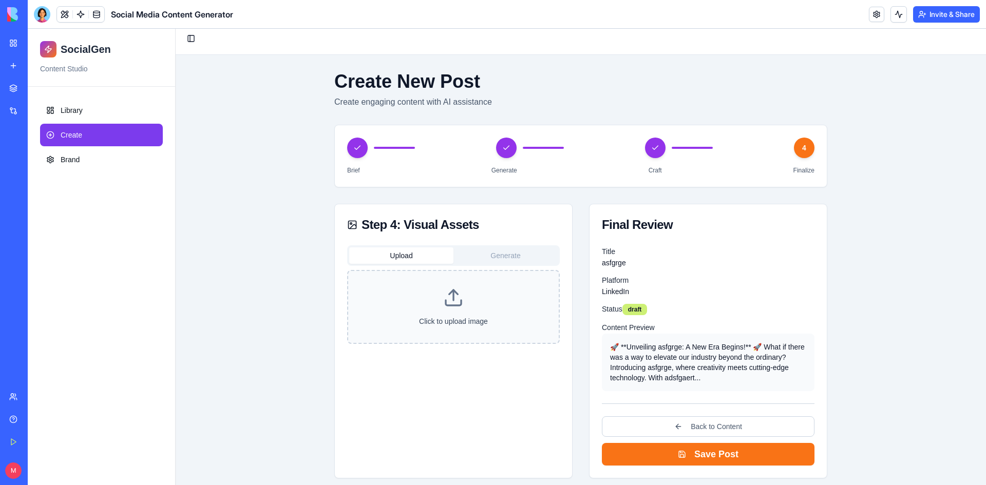
click at [480, 252] on button "Generate" at bounding box center [505, 255] width 104 height 16
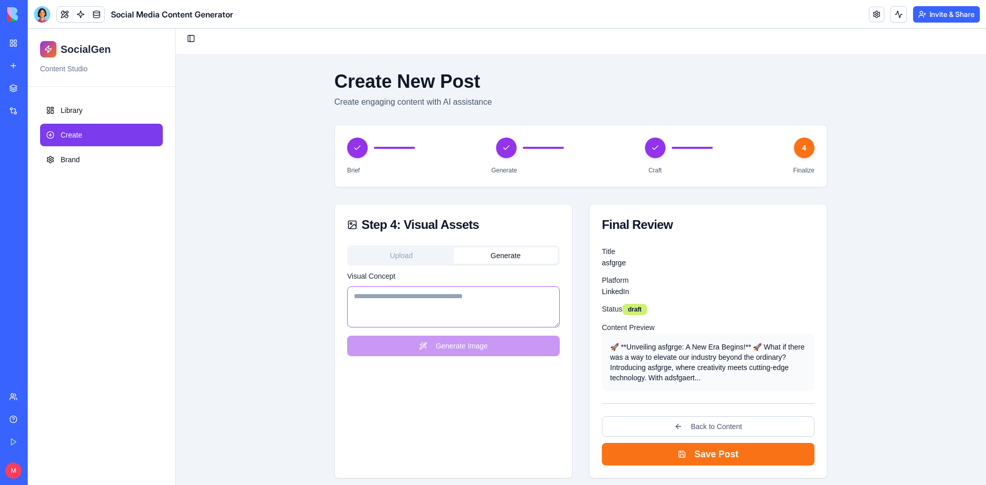
click at [450, 299] on textarea "Visual Concept" at bounding box center [453, 307] width 213 height 41
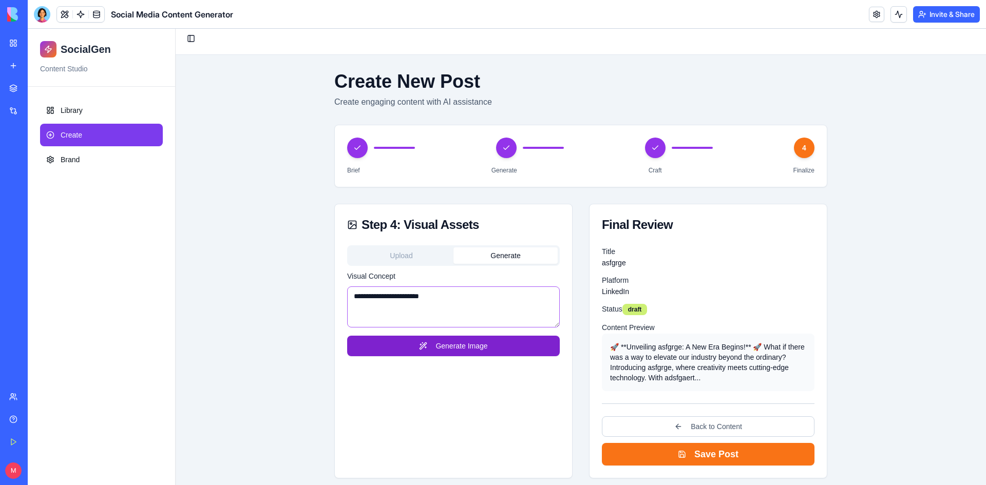
type textarea "**********"
click at [463, 350] on button "Generate Image" at bounding box center [453, 346] width 213 height 21
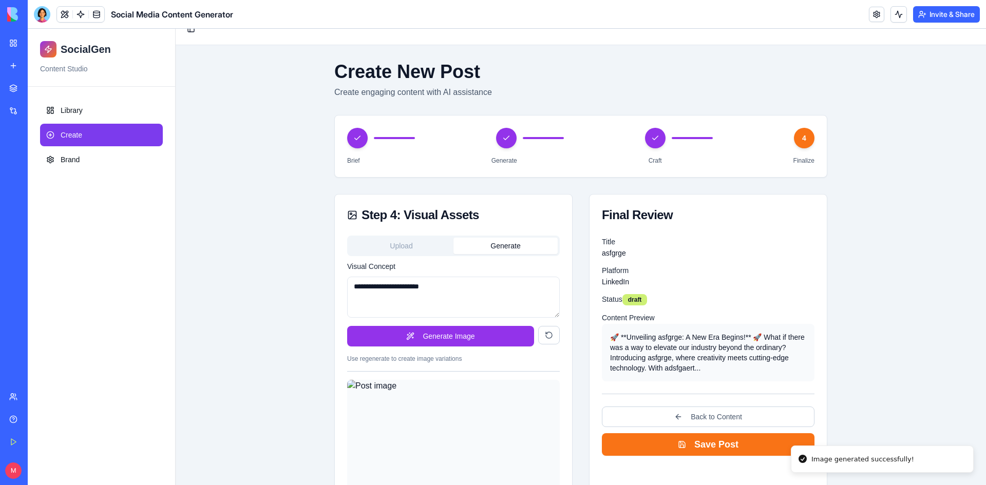
scroll to position [152, 0]
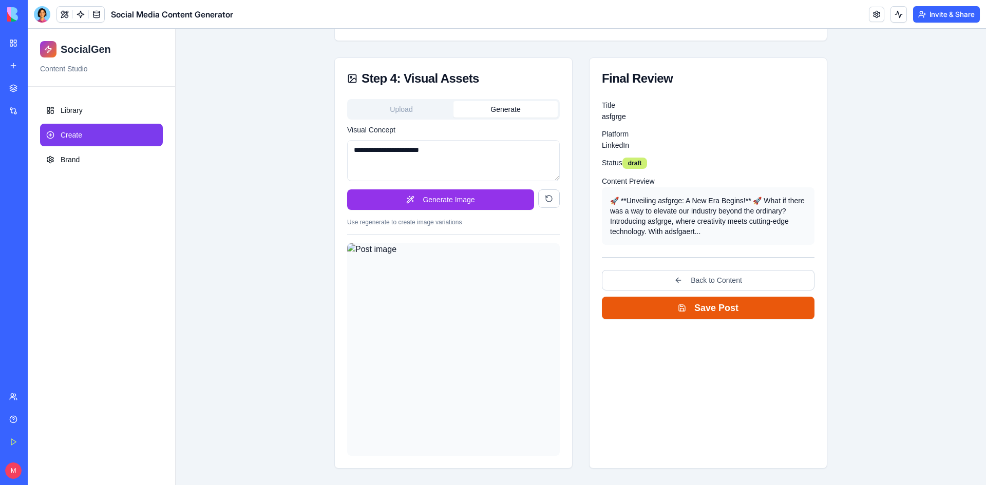
click at [669, 313] on button "Save Post" at bounding box center [708, 308] width 213 height 23
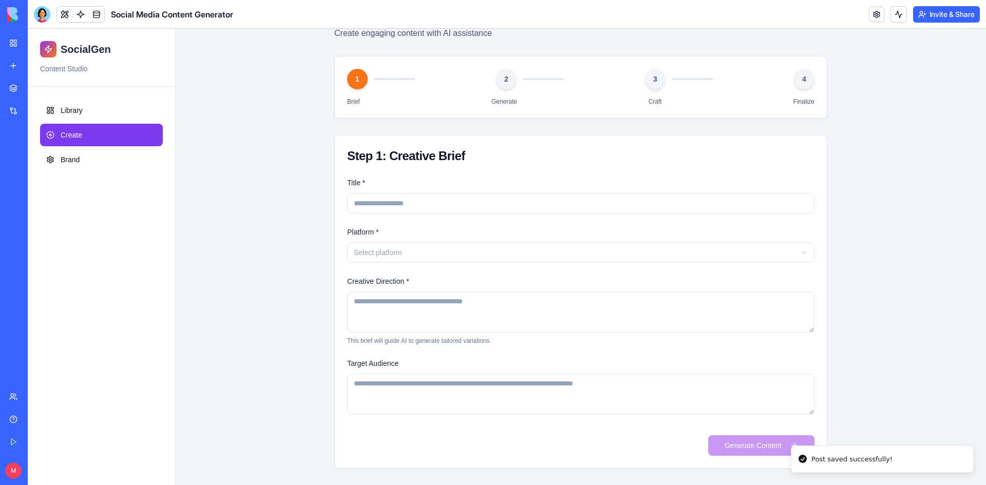
scroll to position [74, 0]
click at [84, 153] on link "Brand" at bounding box center [101, 159] width 123 height 23
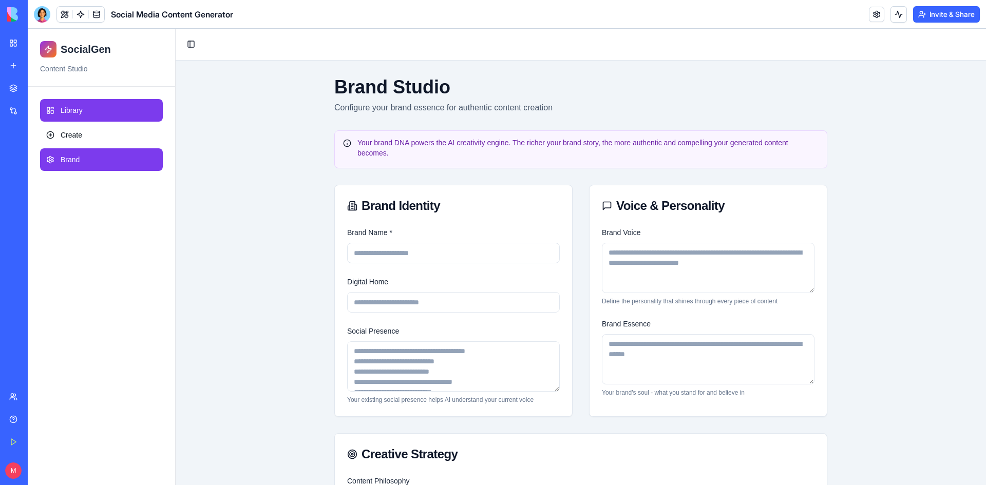
click at [73, 107] on span "Library" at bounding box center [72, 110] width 22 height 10
